Goal: Find specific page/section: Find specific page/section

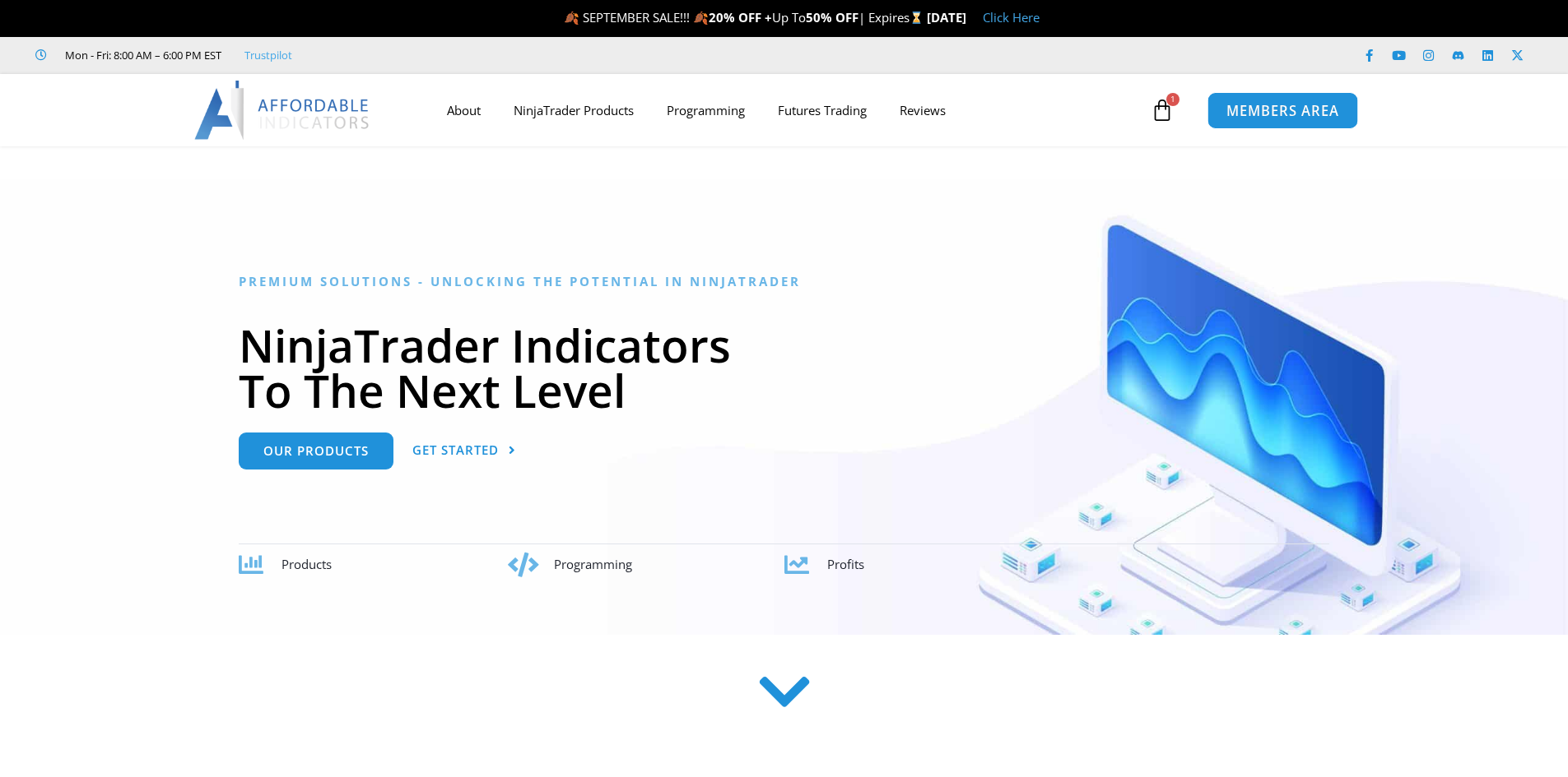
click at [1247, 110] on span "MEMBERS AREA" at bounding box center [1283, 110] width 113 height 14
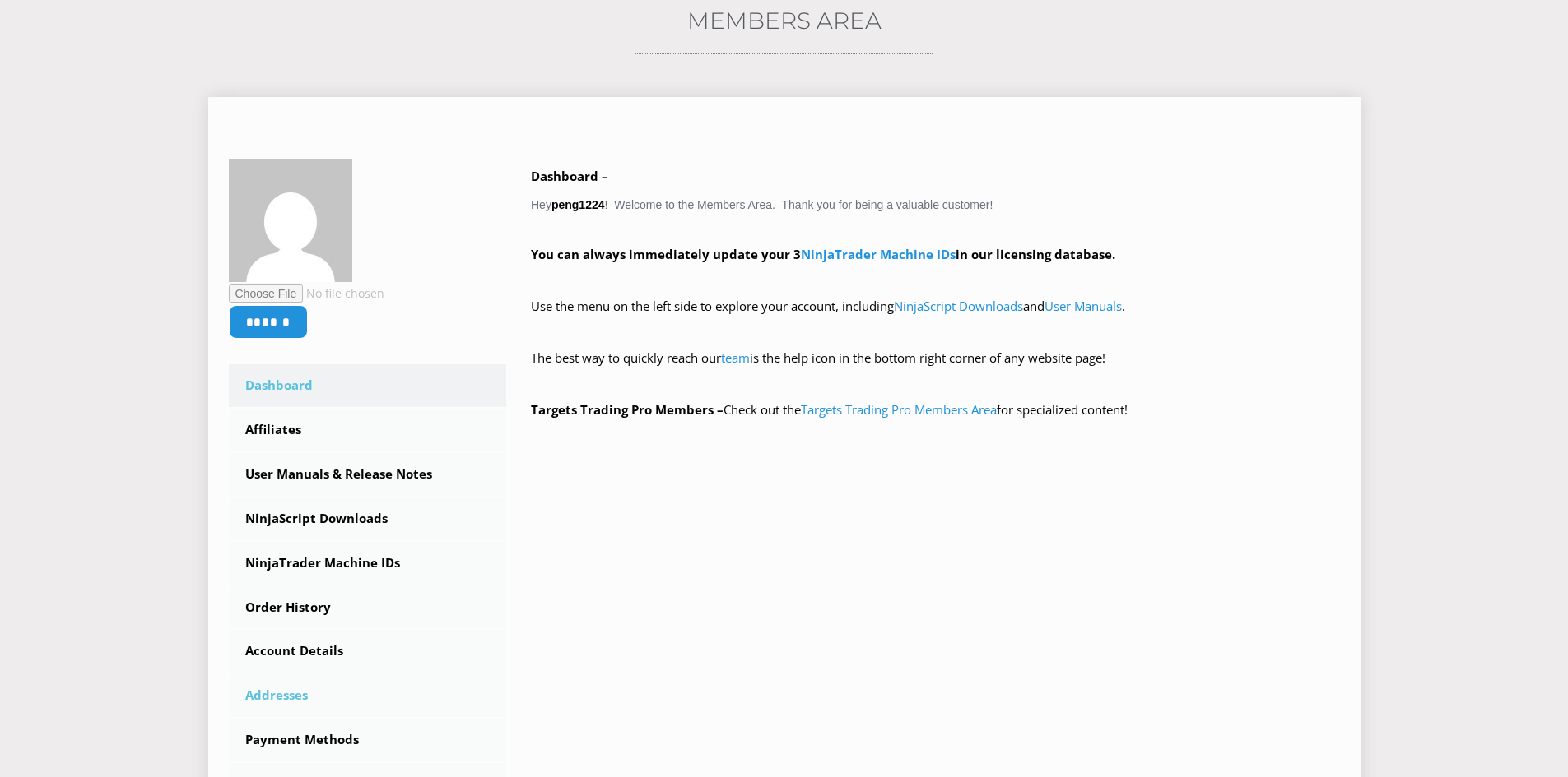
scroll to position [412, 0]
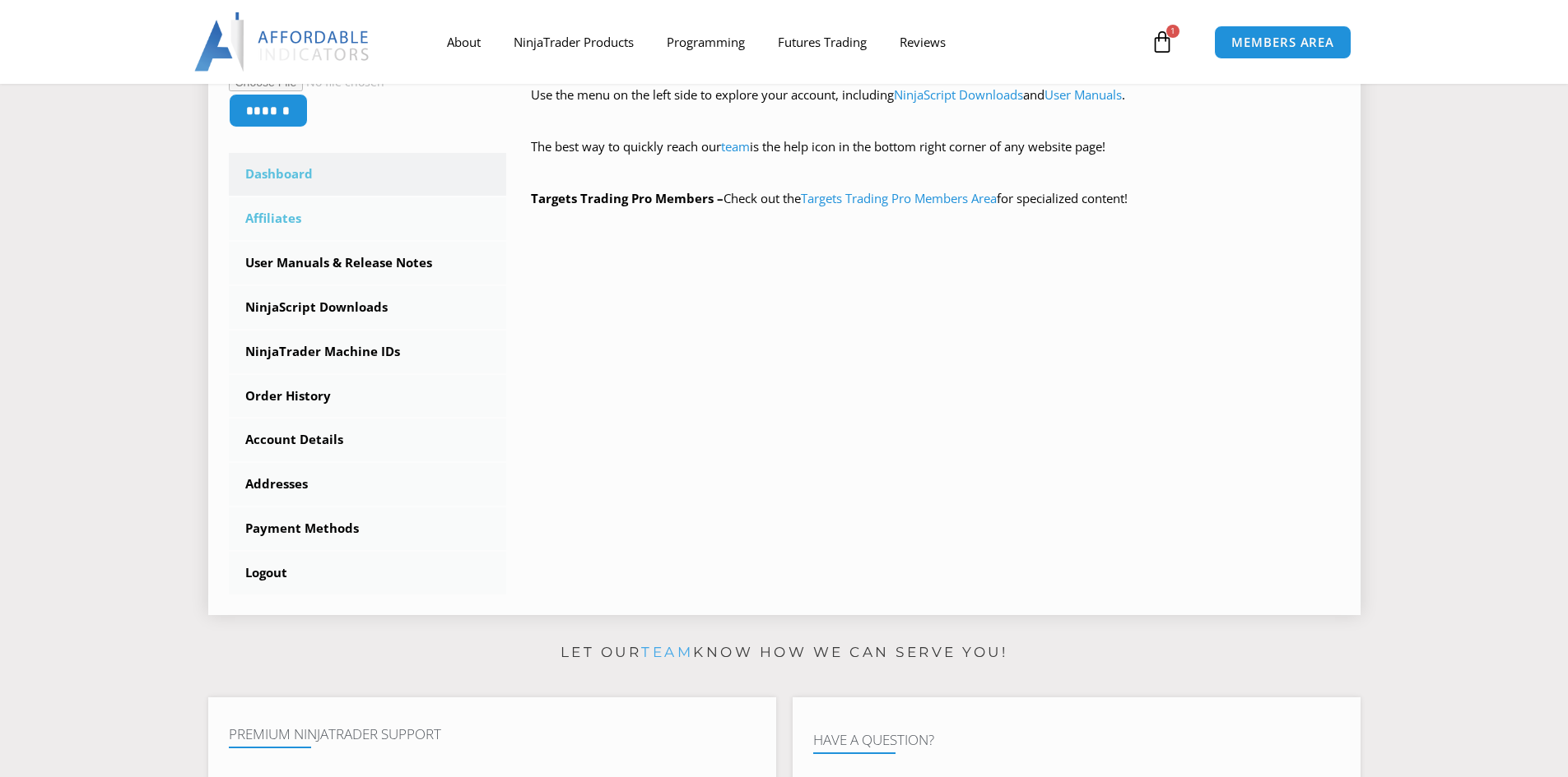
click at [265, 205] on link "Affiliates" at bounding box center [368, 219] width 278 height 43
